Goal: Task Accomplishment & Management: Complete application form

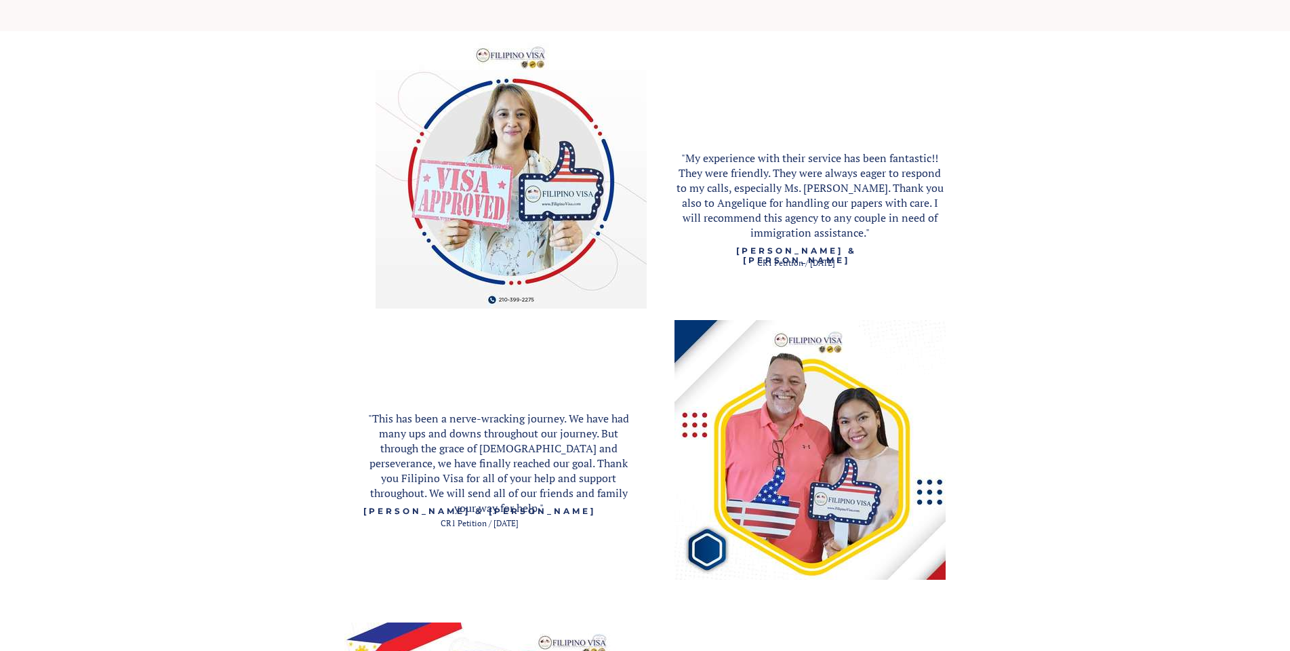
scroll to position [1559, 0]
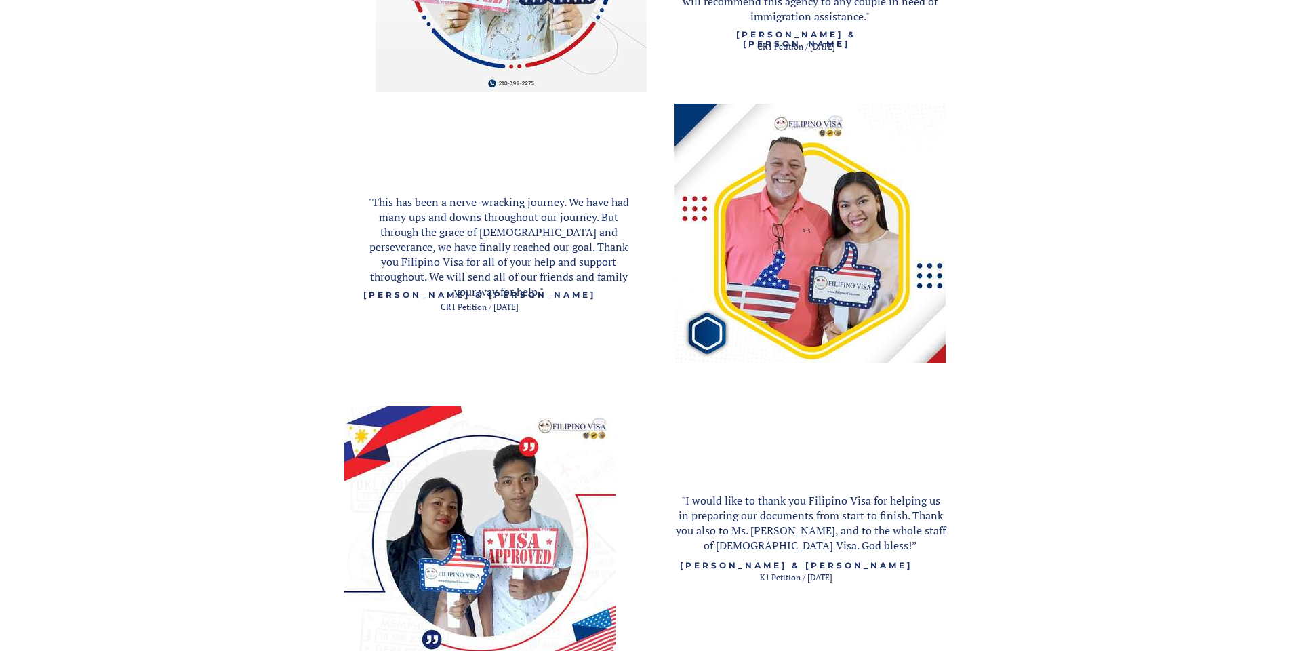
scroll to position [2101, 0]
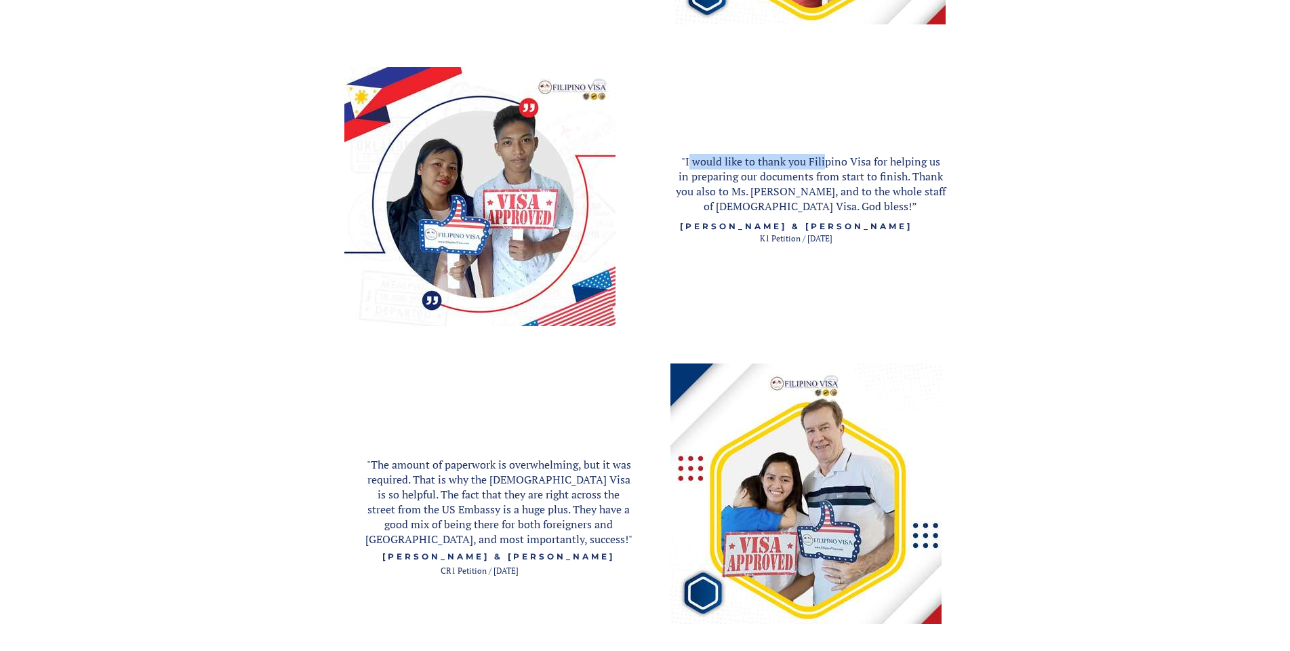
drag, startPoint x: 683, startPoint y: 157, endPoint x: 835, endPoint y: 165, distance: 152.0
click at [835, 165] on span ""I would like to thank you Filipino Visa for helping us in preparing our docume…" at bounding box center [811, 184] width 270 height 60
click at [838, 165] on span ""I would like to thank you Filipino Visa for helping us in preparing our docume…" at bounding box center [811, 184] width 270 height 60
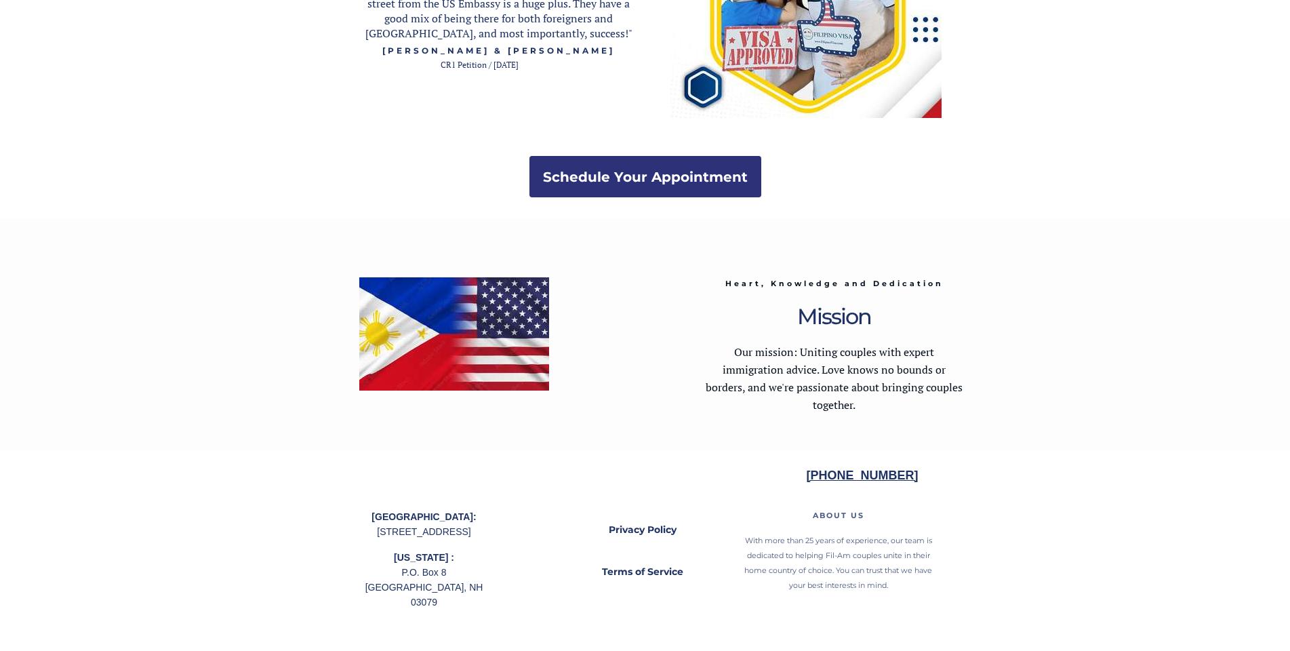
scroll to position [2608, 0]
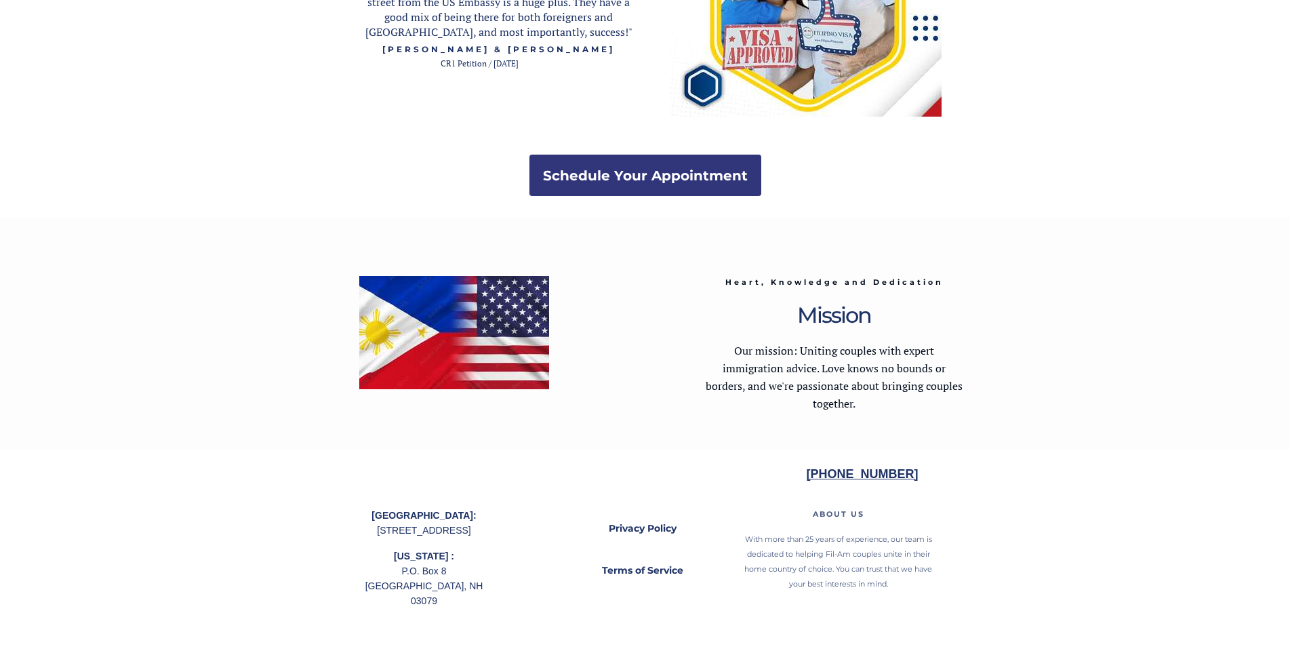
click at [654, 167] on strong "Schedule Your Appointment" at bounding box center [645, 175] width 205 height 16
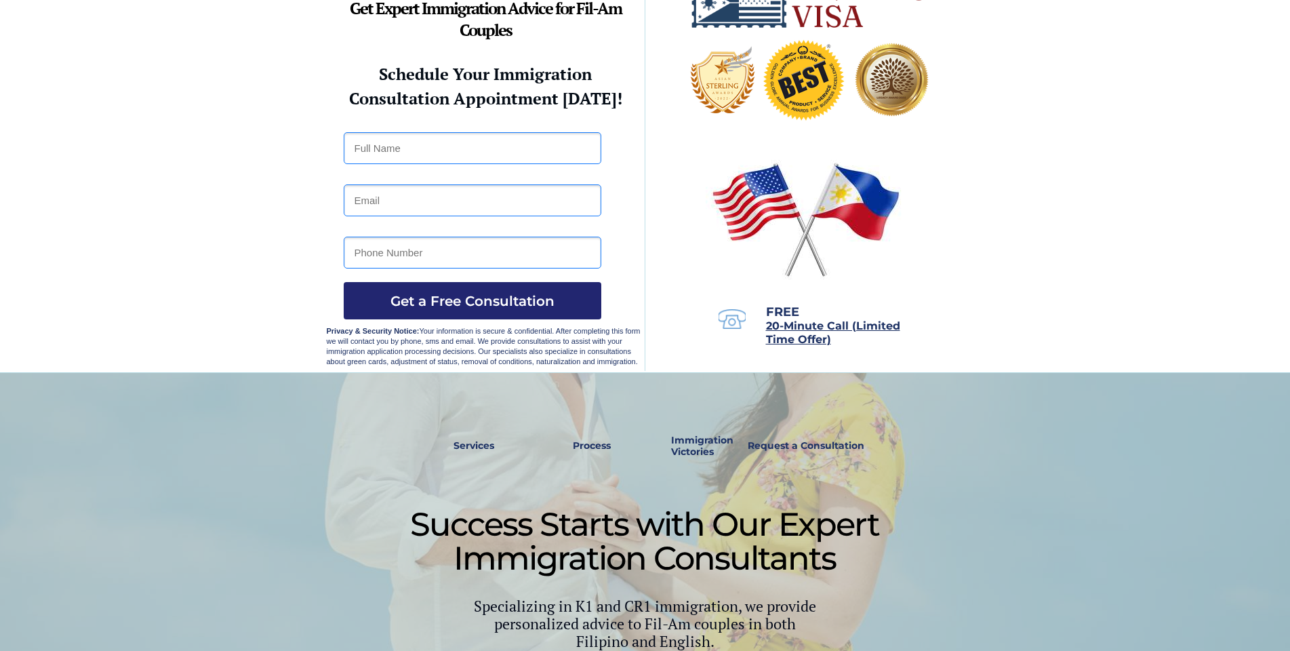
click at [508, 157] on input "text" at bounding box center [473, 148] width 258 height 32
type input "haven kent sauza"
type input "hkjsauza@gmail.com"
type input "09058066131"
click at [477, 297] on span "Get a Free Consultation" at bounding box center [473, 301] width 258 height 16
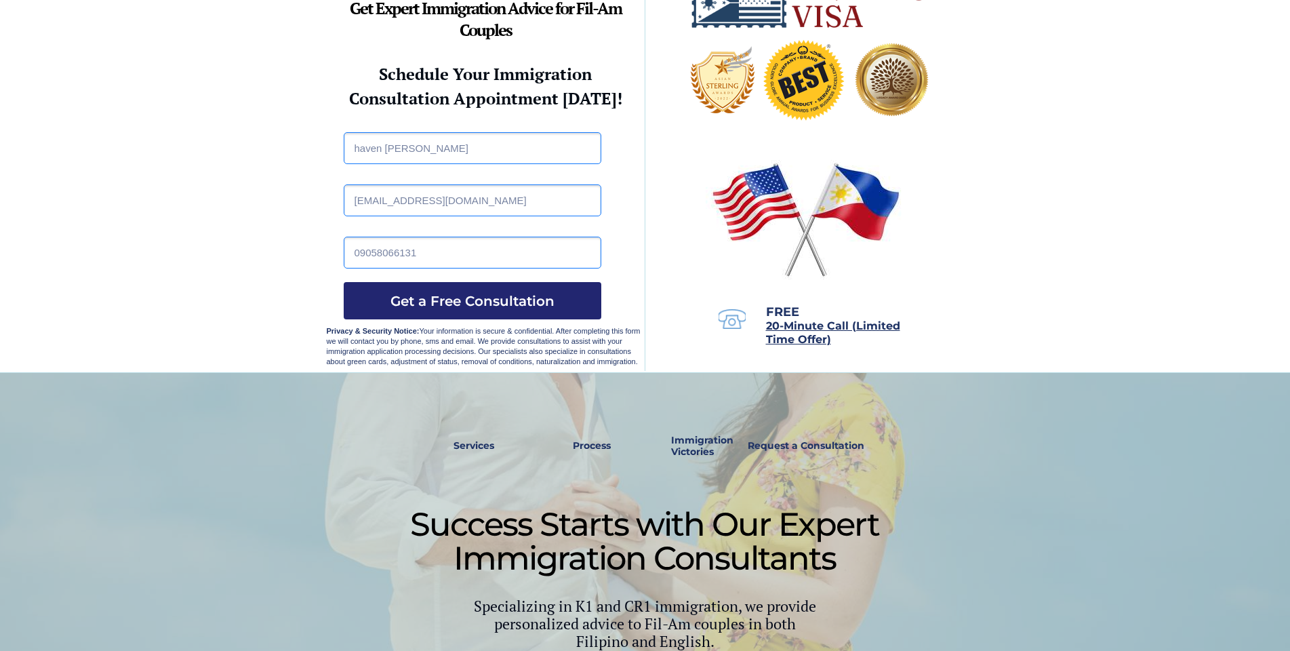
click at [430, 251] on input "09058066131" at bounding box center [473, 253] width 258 height 32
drag, startPoint x: 278, startPoint y: 257, endPoint x: 159, endPoint y: 253, distance: 118.7
type input "09058066131"
click at [479, 300] on span "Get a Free Consultation" at bounding box center [473, 301] width 258 height 16
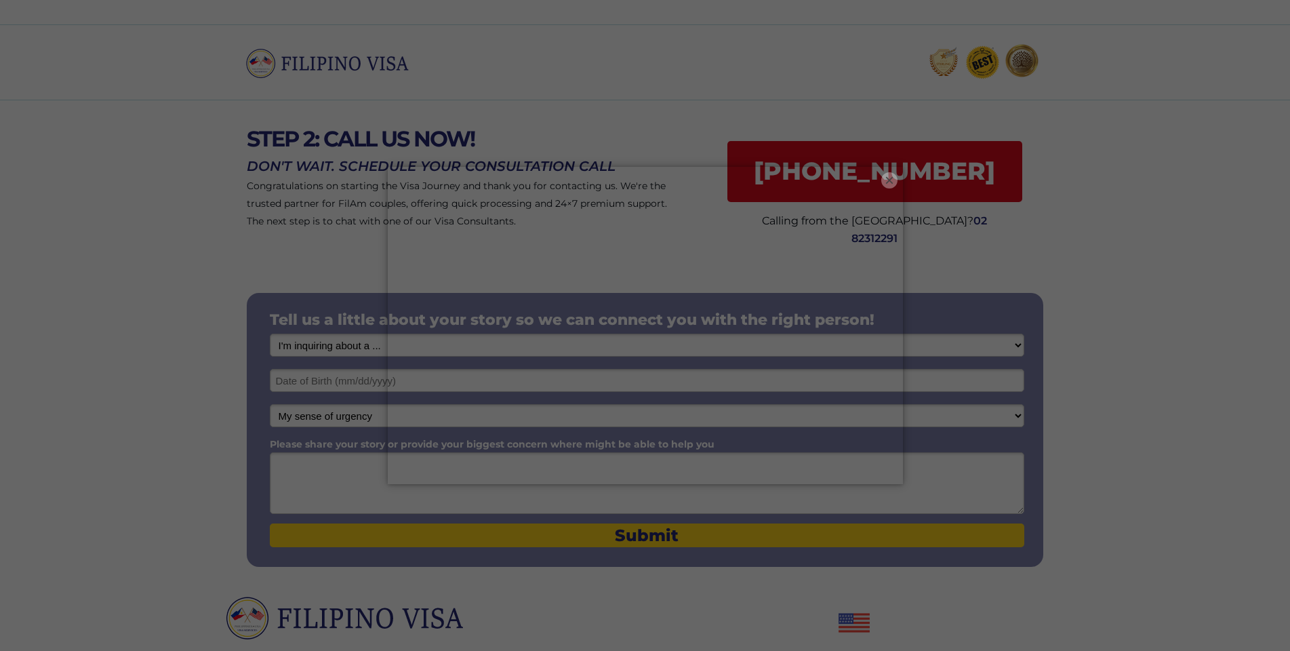
click at [895, 181] on button "×" at bounding box center [889, 180] width 16 height 16
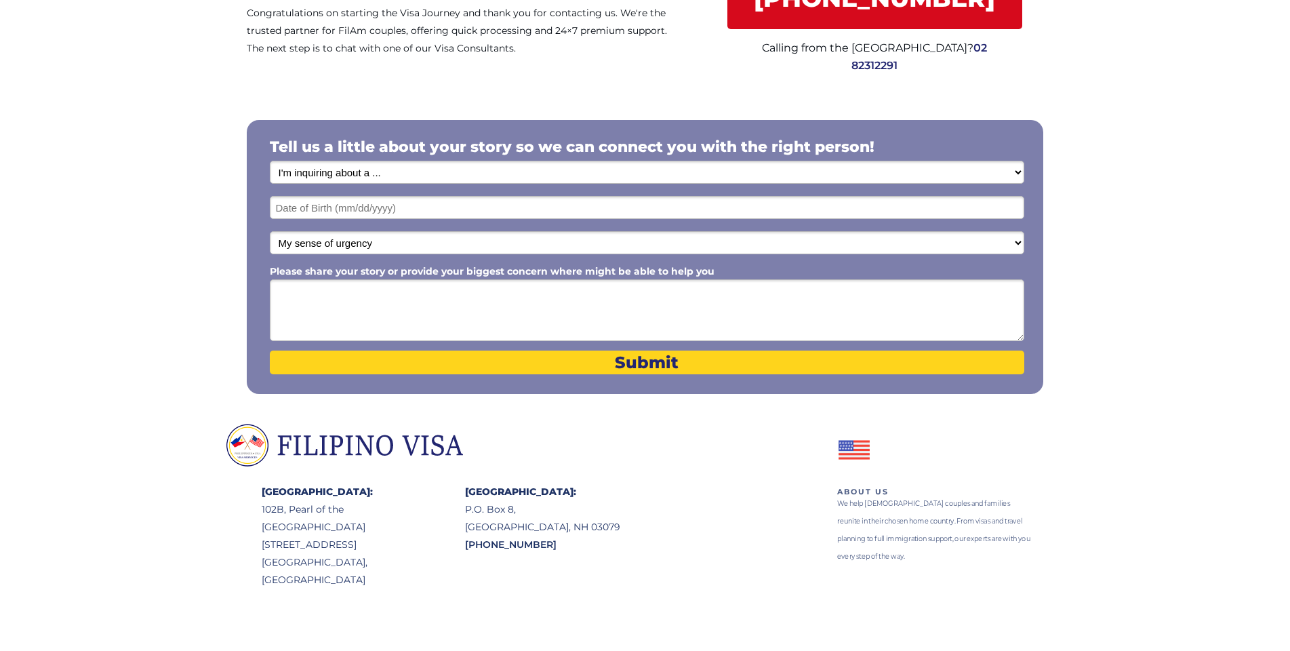
scroll to position [197, 0]
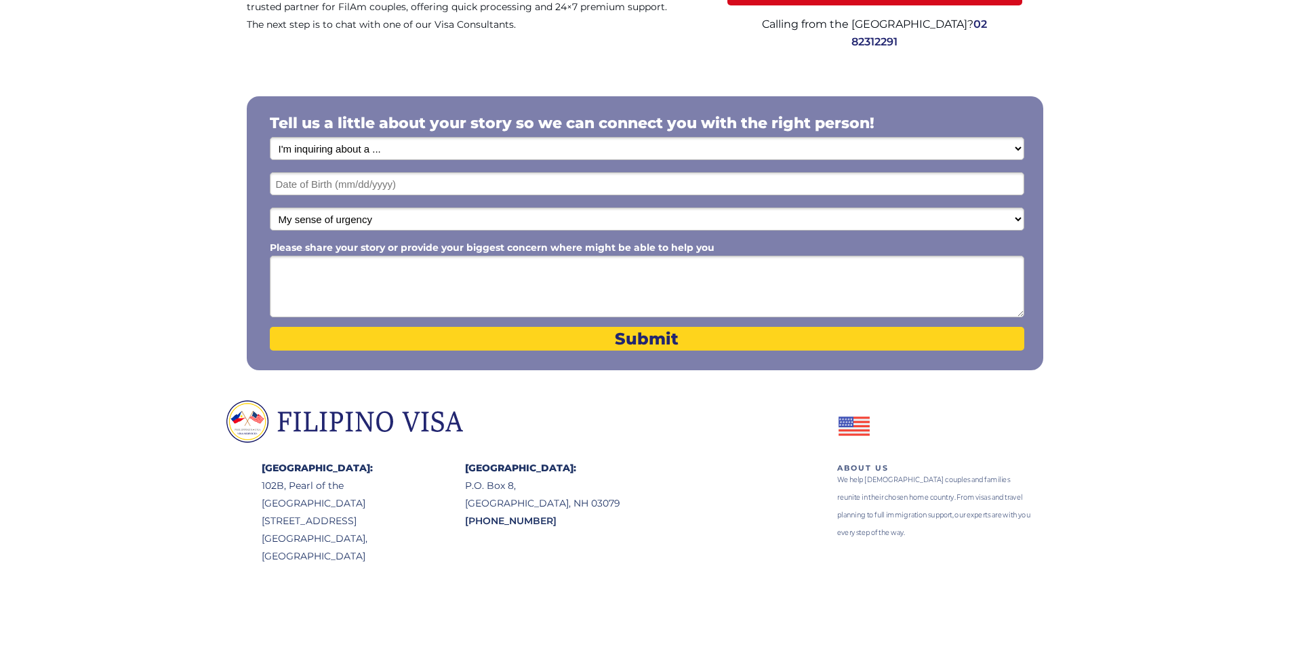
click at [316, 271] on textarea "Please share your story or provide your biggest concern where might be able to …" at bounding box center [647, 287] width 754 height 62
click at [360, 214] on select "My sense of urgency Low Priority - I'm just looking Medium High Priority - I ne…" at bounding box center [647, 218] width 754 height 23
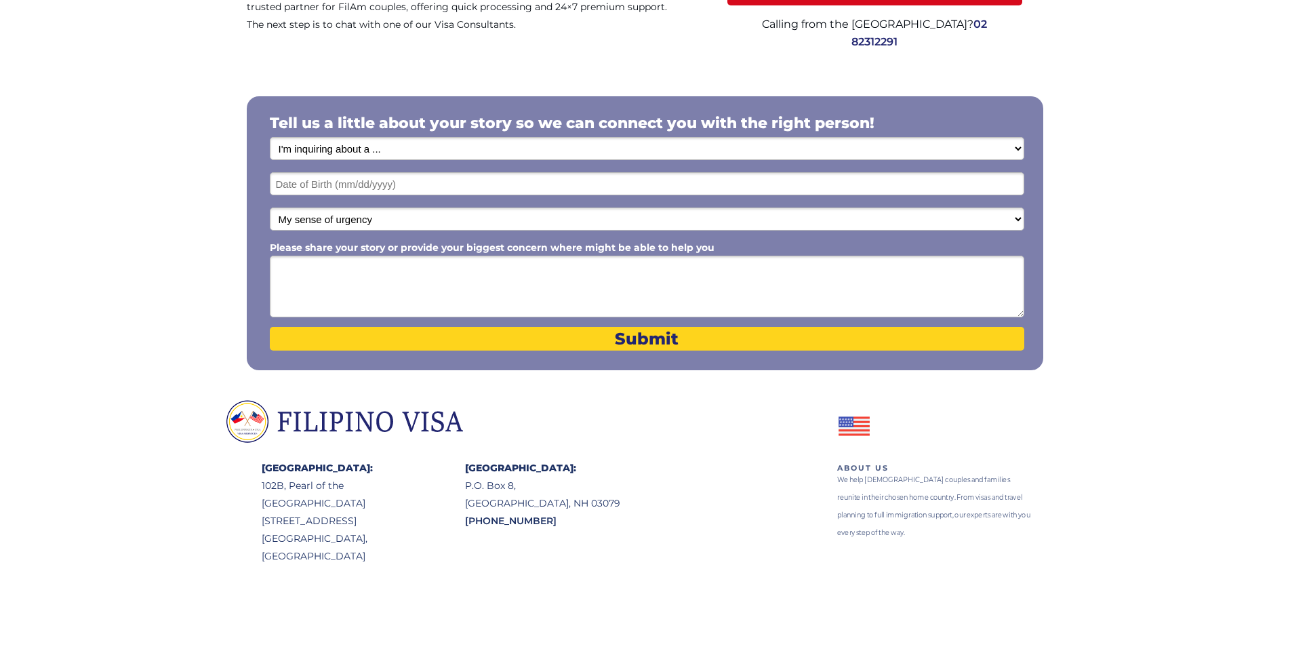
click at [388, 137] on select "I'm inquiring about a ... I don't know or other services Retirement Visa for Th…" at bounding box center [647, 148] width 754 height 23
click at [111, 272] on div at bounding box center [645, 232] width 1290 height 336
